Goal: Use online tool/utility: Utilize a website feature to perform a specific function

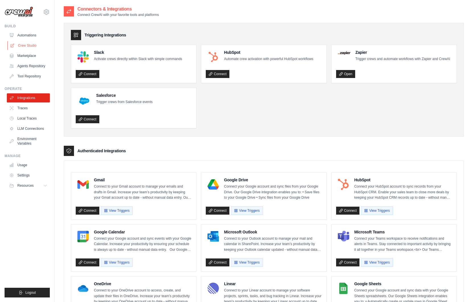
scroll to position [300, 0]
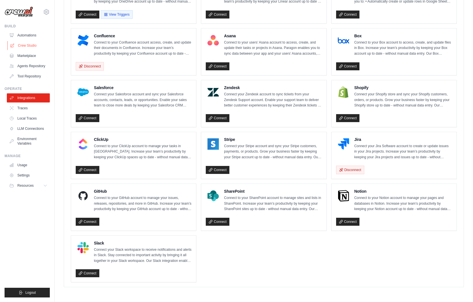
click at [30, 43] on link "Crew Studio" at bounding box center [28, 45] width 43 height 9
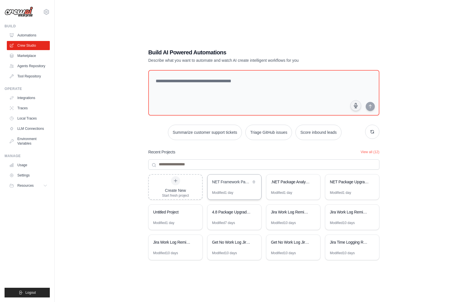
click at [226, 182] on div "NET Framework Package Research Automation" at bounding box center [231, 182] width 39 height 6
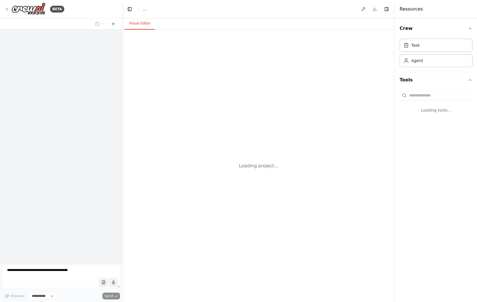
select select "****"
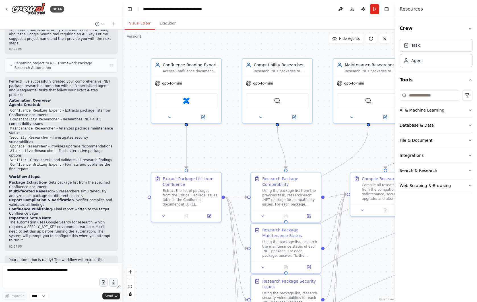
scroll to position [1010, 0]
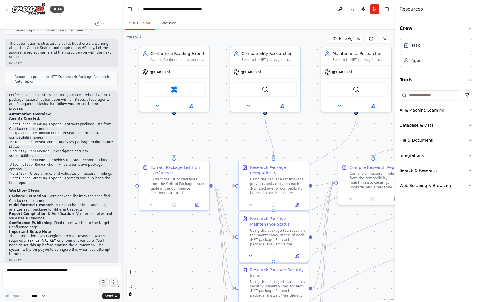
drag, startPoint x: 251, startPoint y: 141, endPoint x: 238, endPoint y: 130, distance: 16.7
click at [238, 130] on div ".deletable-edge-delete-btn { width: 20px; height: 20px; border: 0px solid #ffff…" at bounding box center [258, 166] width 273 height 272
click at [169, 22] on button "Execution" at bounding box center [168, 24] width 26 height 12
click at [136, 24] on button "Visual Editor" at bounding box center [140, 24] width 30 height 12
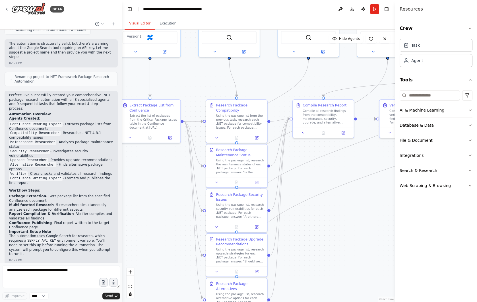
drag, startPoint x: 373, startPoint y: 242, endPoint x: 323, endPoint y: 172, distance: 85.9
click at [323, 172] on div ".deletable-edge-delete-btn { width: 20px; height: 20px; border: 0px solid #ffff…" at bounding box center [258, 166] width 273 height 272
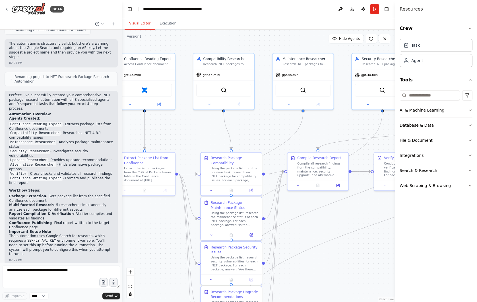
drag, startPoint x: 343, startPoint y: 199, endPoint x: 338, endPoint y: 252, distance: 52.9
click at [338, 252] on div ".deletable-edge-delete-btn { width: 20px; height: 20px; border: 0px solid #ffff…" at bounding box center [258, 166] width 273 height 272
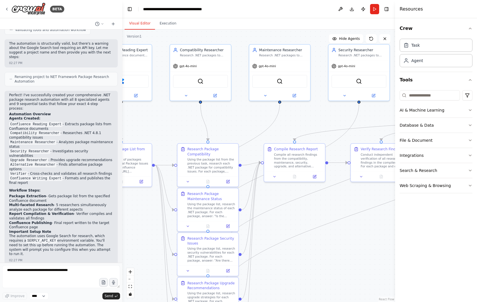
drag, startPoint x: 340, startPoint y: 233, endPoint x: 310, endPoint y: 223, distance: 32.1
click at [310, 223] on div ".deletable-edge-delete-btn { width: 20px; height: 20px; border: 0px solid #ffff…" at bounding box center [258, 166] width 273 height 272
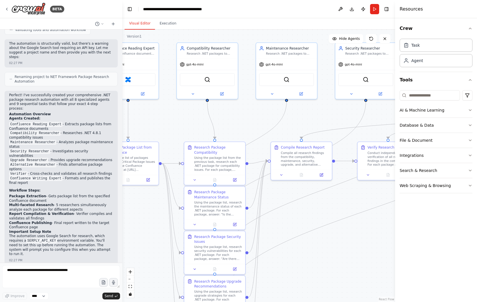
drag, startPoint x: 316, startPoint y: 218, endPoint x: 330, endPoint y: 217, distance: 14.0
click at [330, 217] on div ".deletable-edge-delete-btn { width: 20px; height: 20px; border: 0px solid #ffff…" at bounding box center [258, 166] width 273 height 272
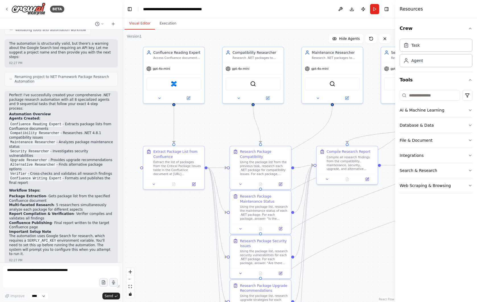
drag, startPoint x: 312, startPoint y: 217, endPoint x: 371, endPoint y: 222, distance: 58.9
click at [371, 222] on div ".deletable-edge-delete-btn { width: 20px; height: 20px; border: 0px solid #ffff…" at bounding box center [258, 166] width 273 height 272
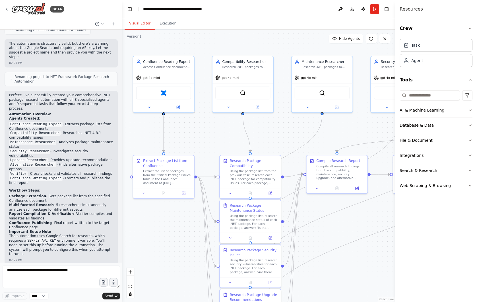
drag, startPoint x: 210, startPoint y: 264, endPoint x: 189, endPoint y: 273, distance: 22.8
click at [189, 273] on div ".deletable-edge-delete-btn { width: 20px; height: 20px; border: 0px solid #ffff…" at bounding box center [258, 166] width 273 height 272
click at [163, 72] on div "gpt-4o-mini" at bounding box center [166, 77] width 61 height 11
click at [177, 182] on div "Extract the list of packages from the Critical Package Issues table in the Conf…" at bounding box center [169, 177] width 48 height 16
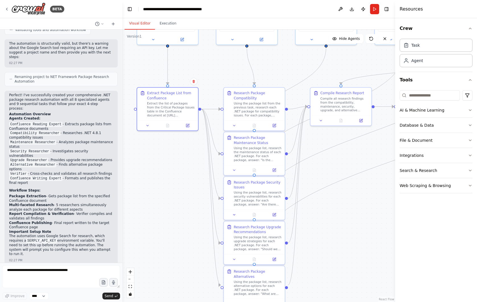
drag, startPoint x: 173, startPoint y: 212, endPoint x: 175, endPoint y: 152, distance: 60.7
click at [175, 152] on div ".deletable-edge-delete-btn { width: 20px; height: 20px; border: 0px solid #ffff…" at bounding box center [258, 166] width 273 height 272
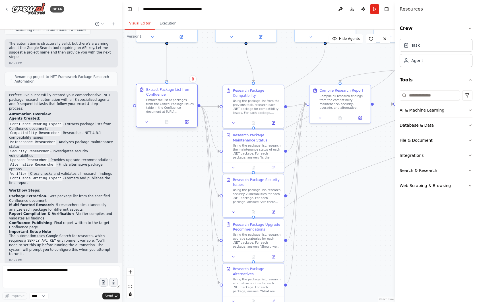
click at [160, 108] on div "Extract the list of packages from the Critical Package Issues table in the Conf…" at bounding box center [170, 106] width 48 height 16
drag, startPoint x: 160, startPoint y: 108, endPoint x: 144, endPoint y: 102, distance: 17.2
click at [144, 102] on div "Extract Package List from Confluence Extract the list of packages from the Crit…" at bounding box center [167, 100] width 55 height 27
click at [190, 125] on div at bounding box center [166, 122] width 61 height 10
click at [186, 123] on icon at bounding box center [186, 121] width 3 height 3
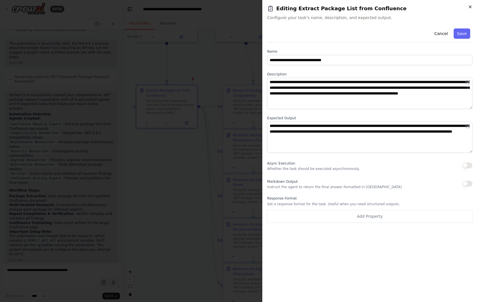
click at [471, 8] on icon "button" at bounding box center [470, 7] width 5 height 5
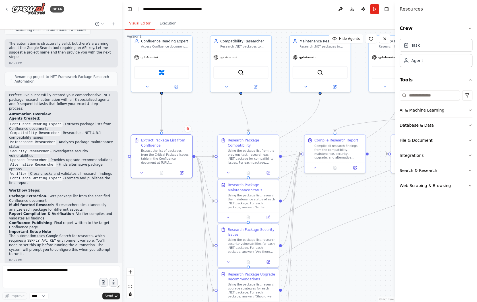
drag, startPoint x: 332, startPoint y: 164, endPoint x: 327, endPoint y: 214, distance: 50.1
click at [327, 214] on div ".deletable-edge-delete-btn { width: 20px; height: 20px; border: 0px solid #ffff…" at bounding box center [258, 166] width 273 height 272
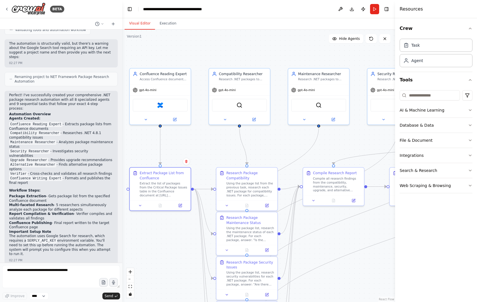
drag, startPoint x: 294, startPoint y: 137, endPoint x: 291, endPoint y: 169, distance: 31.7
click at [291, 169] on div ".deletable-edge-delete-btn { width: 20px; height: 20px; border: 0px solid #ffff…" at bounding box center [258, 166] width 273 height 272
click at [149, 77] on div "Access Confluence documents and extract specific information, particularly pack…" at bounding box center [164, 79] width 48 height 4
click at [177, 118] on icon at bounding box center [175, 119] width 4 height 4
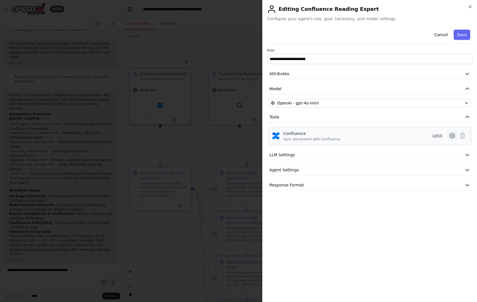
click at [449, 135] on icon at bounding box center [452, 135] width 7 height 7
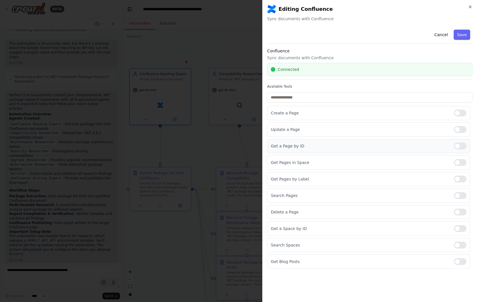
click at [457, 145] on div at bounding box center [460, 146] width 13 height 7
drag, startPoint x: 300, startPoint y: 147, endPoint x: 271, endPoint y: 147, distance: 29.0
click at [271, 147] on div "Get a Page by ID" at bounding box center [368, 146] width 203 height 14
click at [463, 33] on button "Save" at bounding box center [462, 35] width 17 height 10
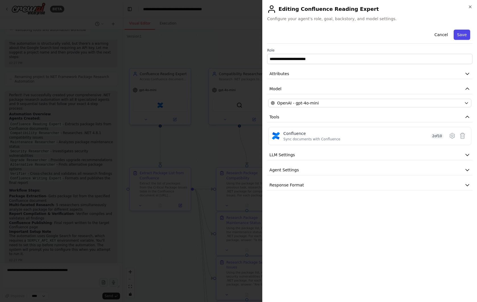
click at [462, 37] on button "Save" at bounding box center [462, 35] width 17 height 10
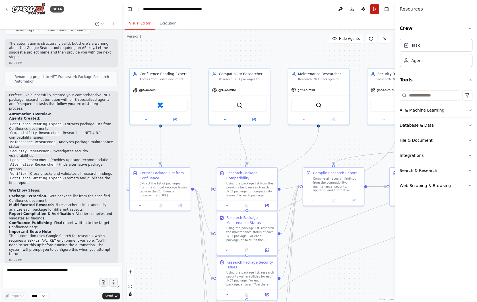
click at [373, 11] on button "Run" at bounding box center [374, 9] width 9 height 10
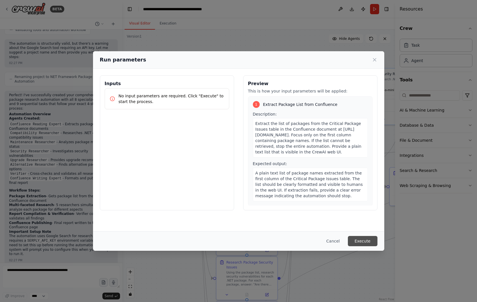
click at [370, 241] on button "Execute" at bounding box center [363, 241] width 30 height 10
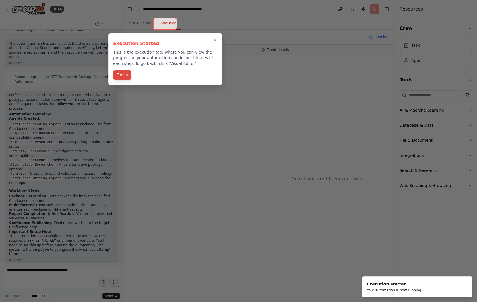
click at [124, 75] on button "Finish" at bounding box center [122, 74] width 18 height 9
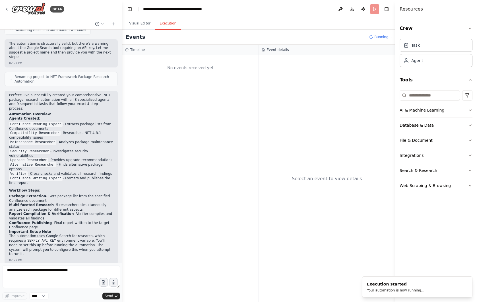
click at [169, 25] on button "Execution" at bounding box center [168, 24] width 26 height 12
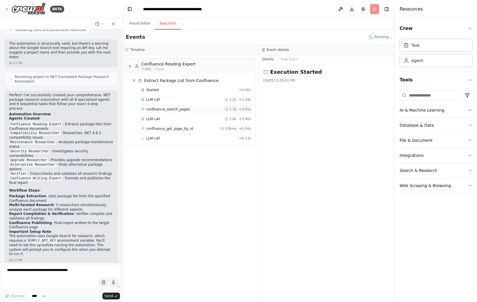
click at [195, 110] on div "confluence_search_pages 1.3s + 3.65s" at bounding box center [196, 109] width 110 height 5
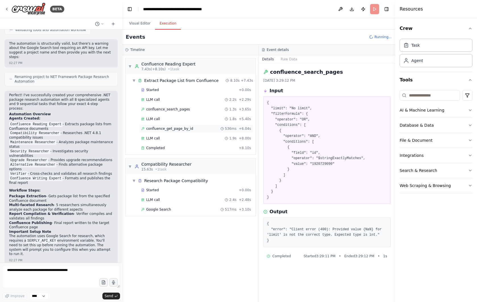
click at [195, 128] on div "confluence_get_page_by_id 536ms + 6.04s" at bounding box center [196, 128] width 110 height 5
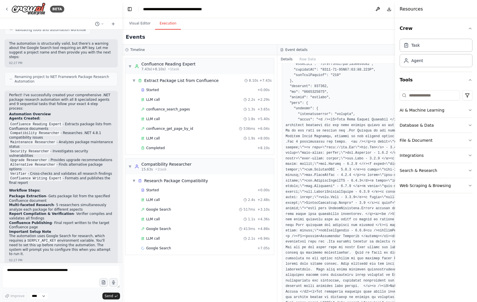
scroll to position [171, 0]
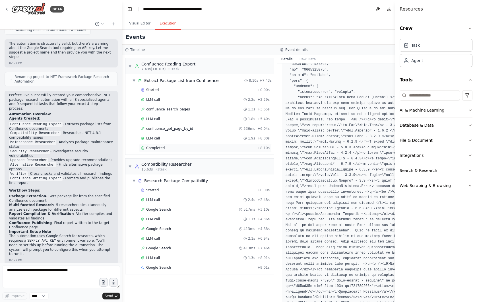
click at [165, 144] on div "Completed + 8.10s" at bounding box center [205, 148] width 133 height 9
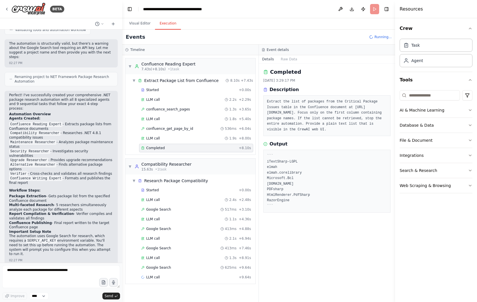
drag, startPoint x: 272, startPoint y: 166, endPoint x: 312, endPoint y: 207, distance: 57.0
click at [312, 207] on div "``` iTextSharp-LGPL elmah elmah.corelibrary Microsoft.Bcl Microsoft.Bcl.Build P…" at bounding box center [328, 181] width 128 height 63
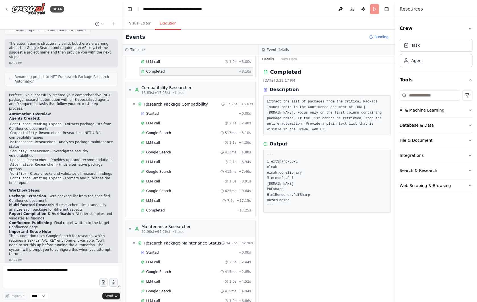
scroll to position [0, 0]
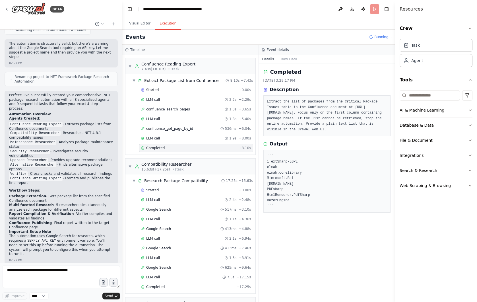
click at [403, 217] on div "Crew Task Agent Tools AI & Machine Learning Database & Data File & Document Int…" at bounding box center [436, 160] width 82 height 284
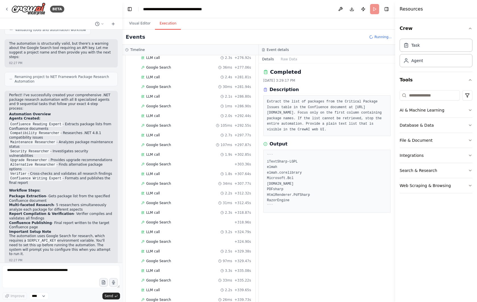
scroll to position [5495, 0]
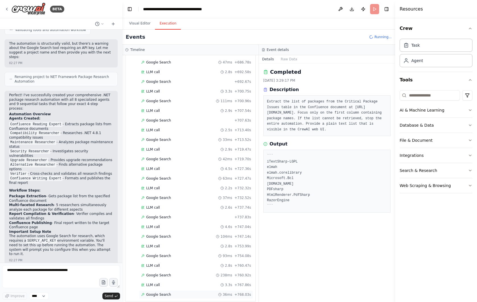
click at [200, 292] on div "Google Search 36ms + 768.03s" at bounding box center [196, 294] width 114 height 9
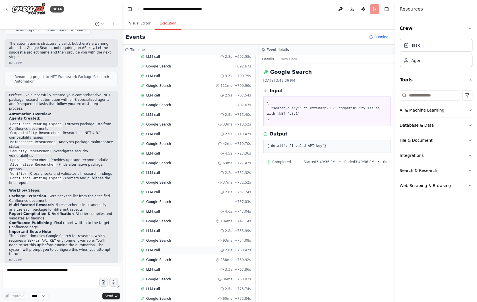
scroll to position [5339, 0]
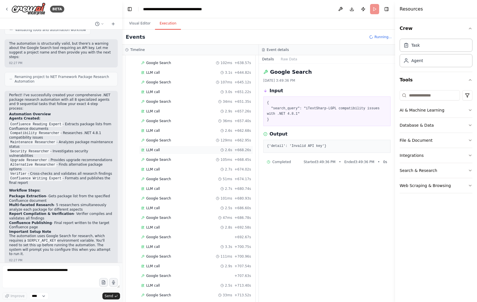
click at [188, 151] on div "LLM call 2.6s + 668.26s" at bounding box center [196, 150] width 110 height 5
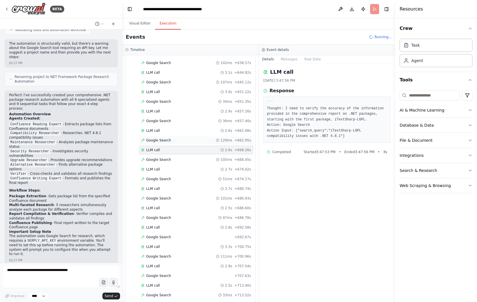
click at [189, 142] on div "Google Search 129ms + 662.95s" at bounding box center [196, 140] width 110 height 5
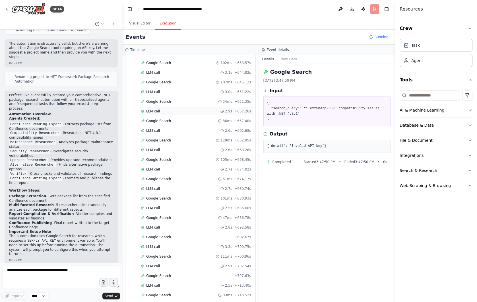
click at [188, 108] on div "LLM call 2.9s + 657.26s" at bounding box center [196, 111] width 114 height 9
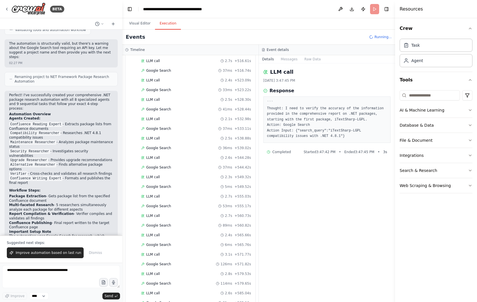
scroll to position [5202, 0]
